Goal: Task Accomplishment & Management: Manage account settings

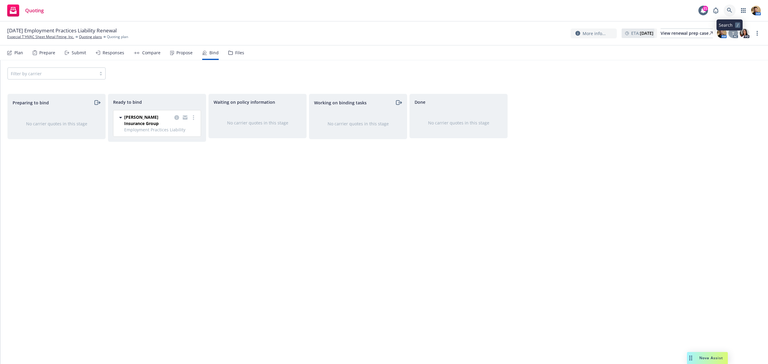
click at [730, 8] on icon at bounding box center [729, 10] width 5 height 5
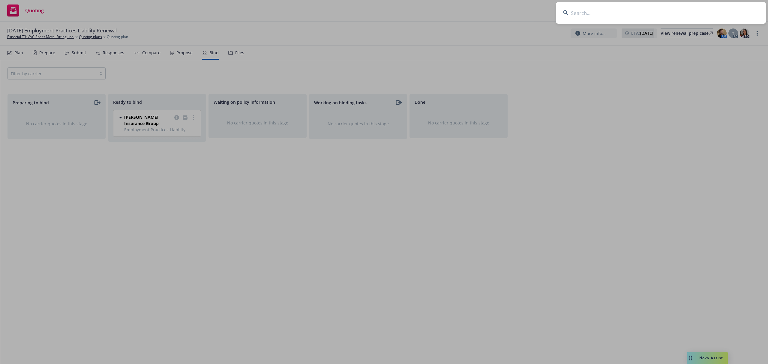
click at [662, 11] on input at bounding box center [661, 13] width 210 height 22
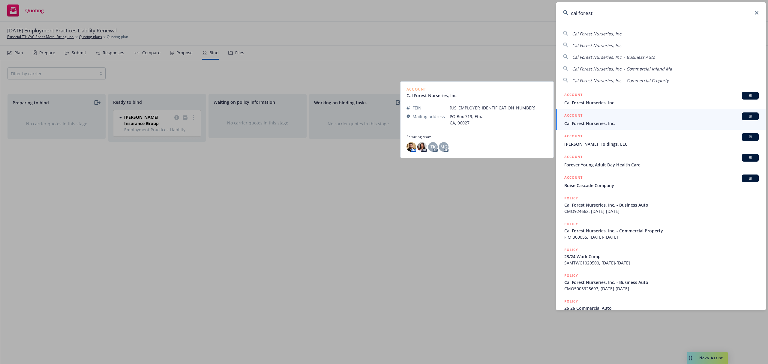
type input "cal forest"
click at [575, 118] on h5 "ACCOUNT" at bounding box center [573, 116] width 18 height 7
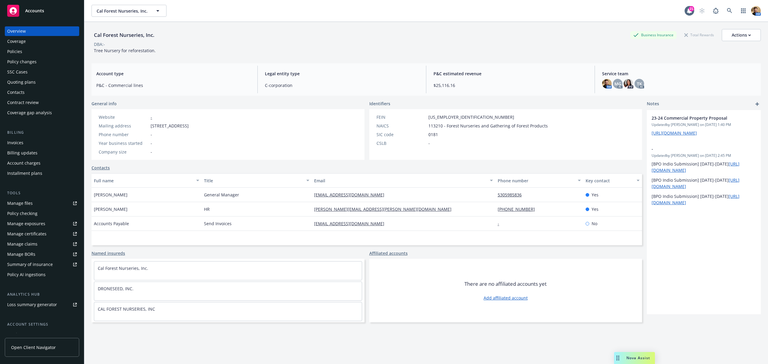
click at [22, 51] on div "Policies" at bounding box center [42, 52] width 70 height 10
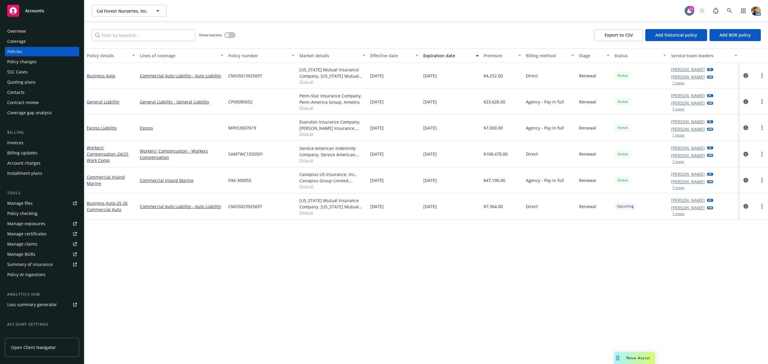
click at [30, 29] on div "Overview" at bounding box center [42, 31] width 70 height 10
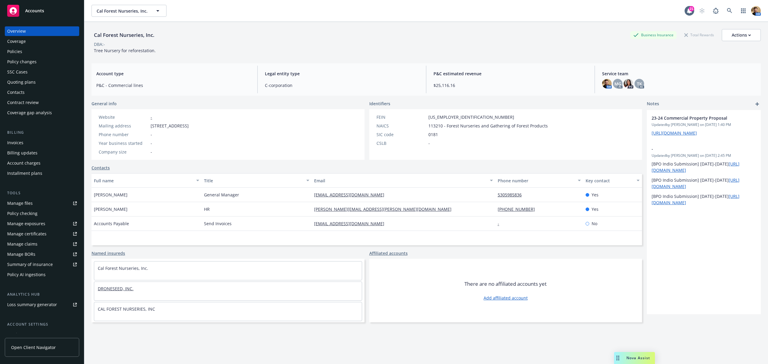
click at [115, 288] on link "DRONESEED, INC." at bounding box center [116, 289] width 36 height 6
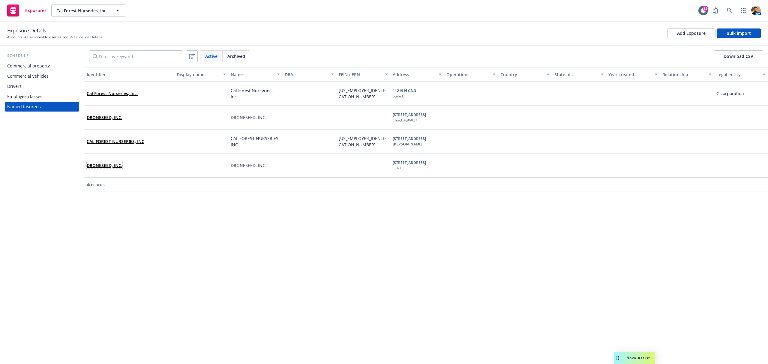
click at [112, 168] on span "DRONESEED, INC." at bounding box center [105, 165] width 36 height 6
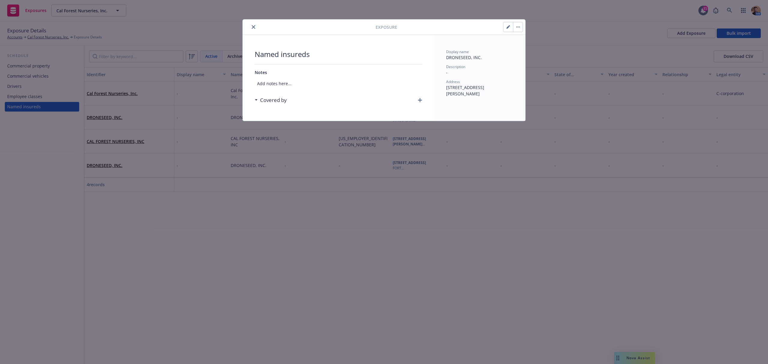
click at [255, 29] on button "close" at bounding box center [253, 26] width 7 height 7
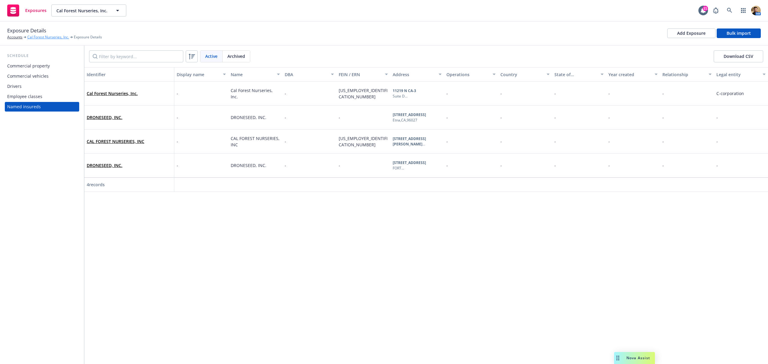
click at [41, 38] on link "Cal Forest Nurseries, Inc." at bounding box center [48, 37] width 42 height 5
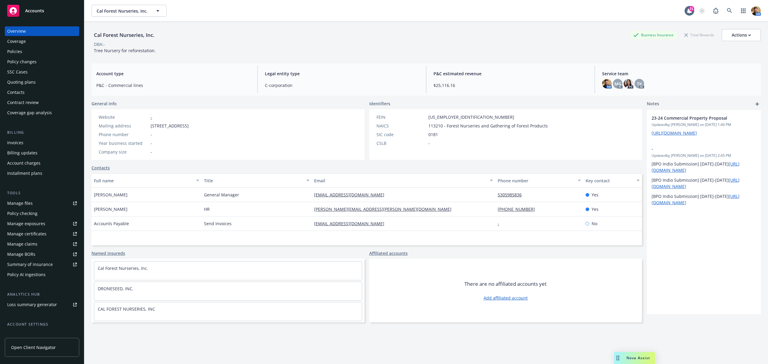
click at [26, 202] on div "Manage files" at bounding box center [20, 204] width 26 height 10
